Goal: Task Accomplishment & Management: Use online tool/utility

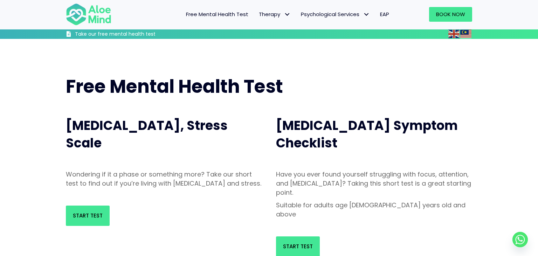
scroll to position [76, 0]
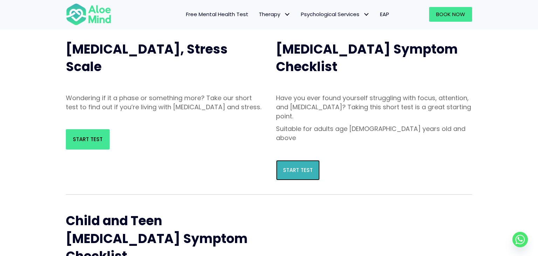
click at [311, 160] on link "Start Test" at bounding box center [298, 170] width 44 height 20
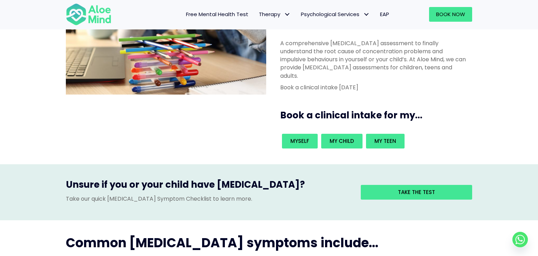
scroll to position [82, 0]
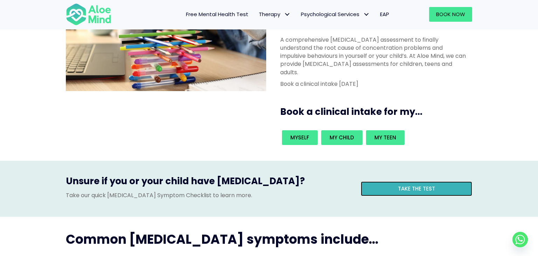
click at [403, 185] on span "Take the test" at bounding box center [416, 188] width 37 height 7
